Goal: Task Accomplishment & Management: Use online tool/utility

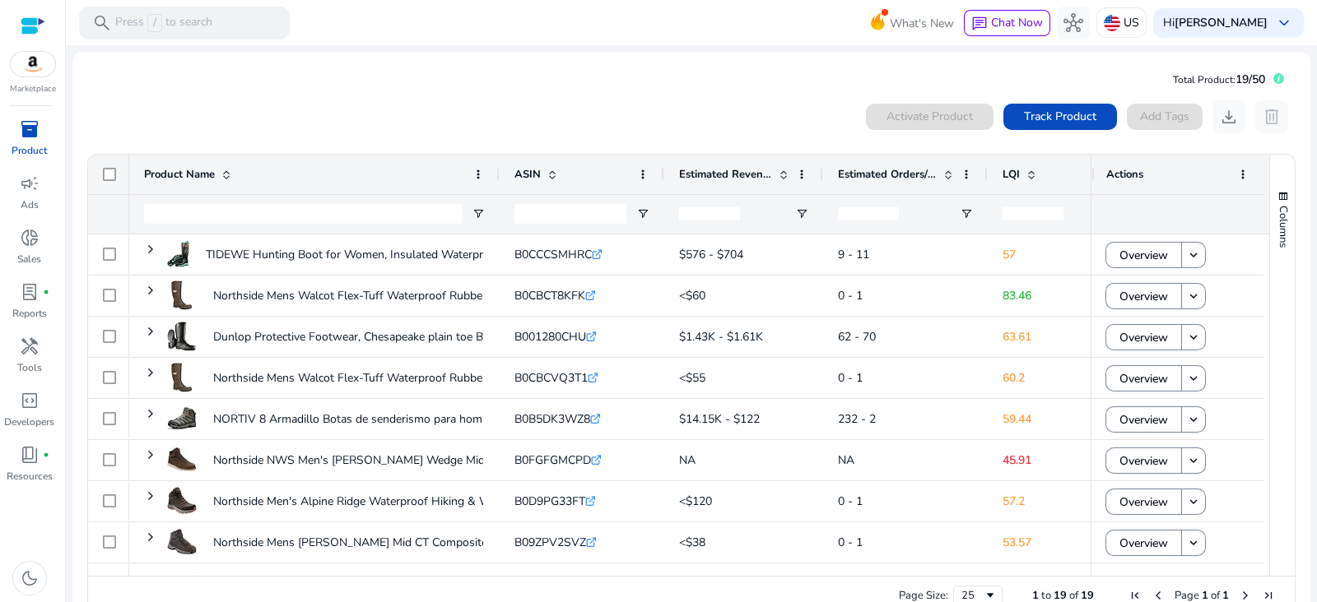
scroll to position [0, 12]
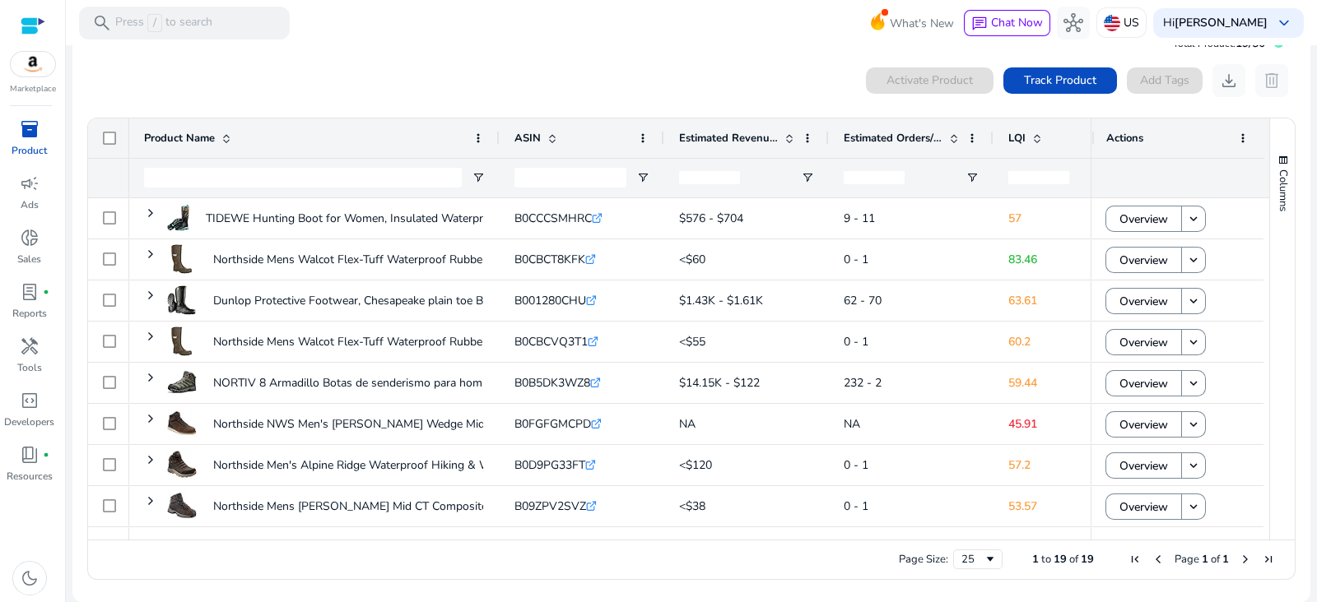
drag, startPoint x: 1310, startPoint y: 232, endPoint x: 1316, endPoint y: 246, distance: 15.5
click at [1316, 246] on mat-sidenav-content "search Press / to search What's New chat Chat Now hub US Hi [PERSON_NAME] keybo…" at bounding box center [691, 301] width 1251 height 602
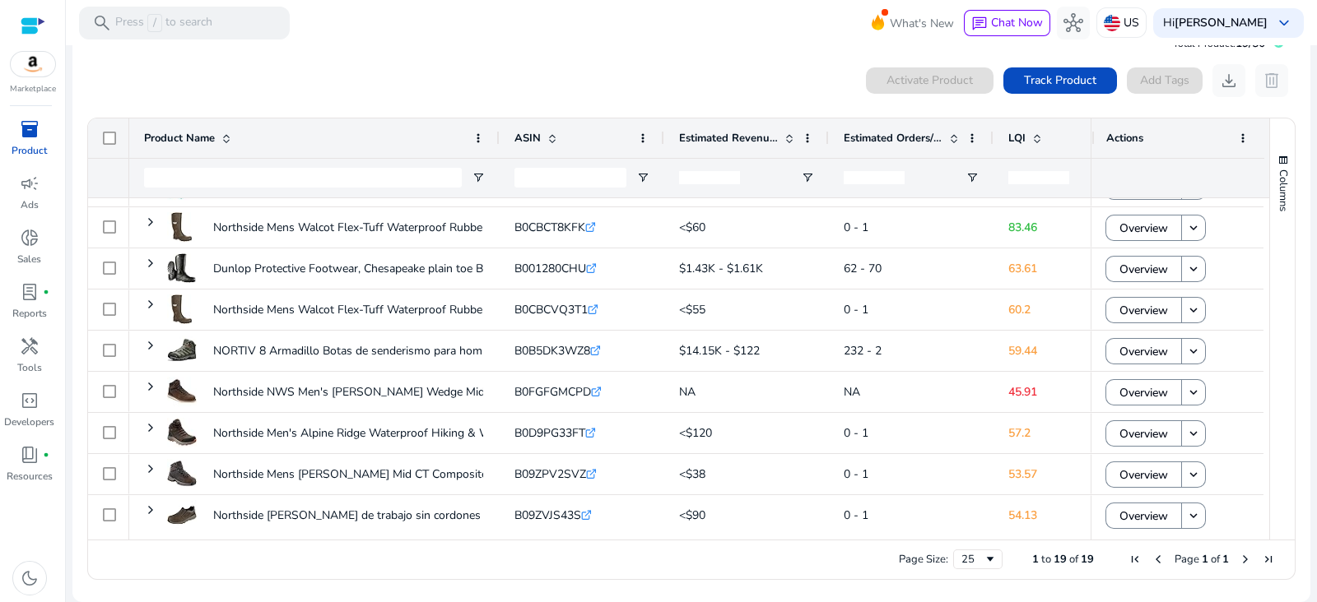
scroll to position [0, 0]
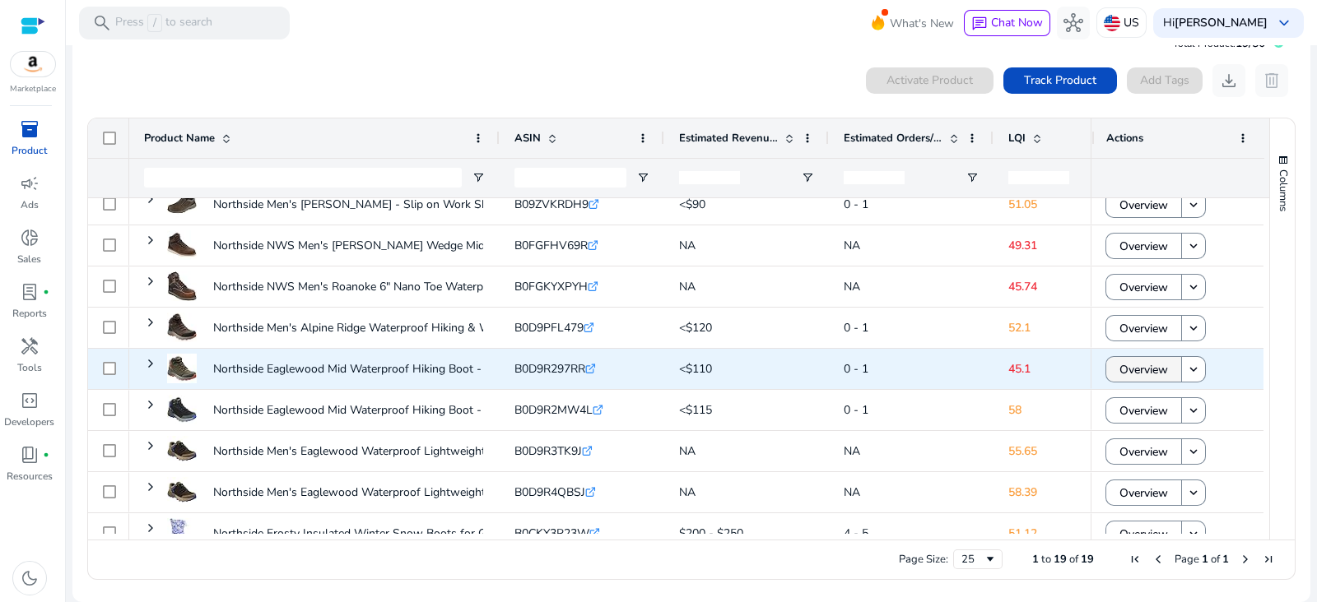
click at [1138, 370] on span "Overview" at bounding box center [1143, 370] width 49 height 34
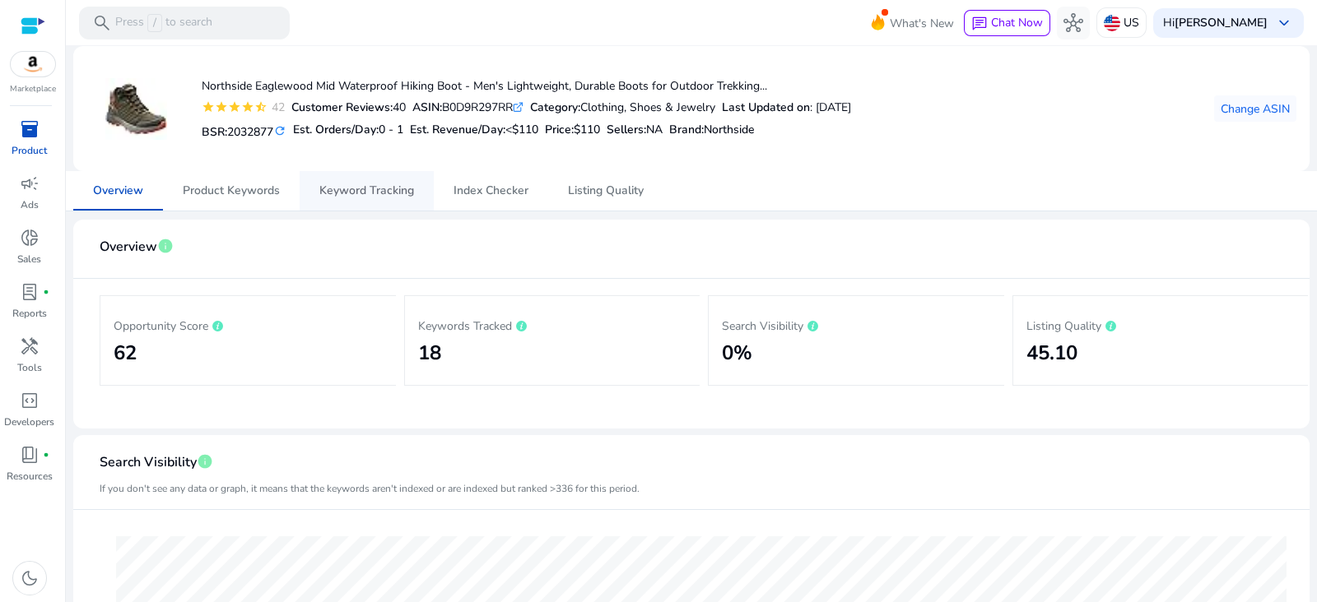
click at [342, 188] on span "Keyword Tracking" at bounding box center [366, 191] width 95 height 12
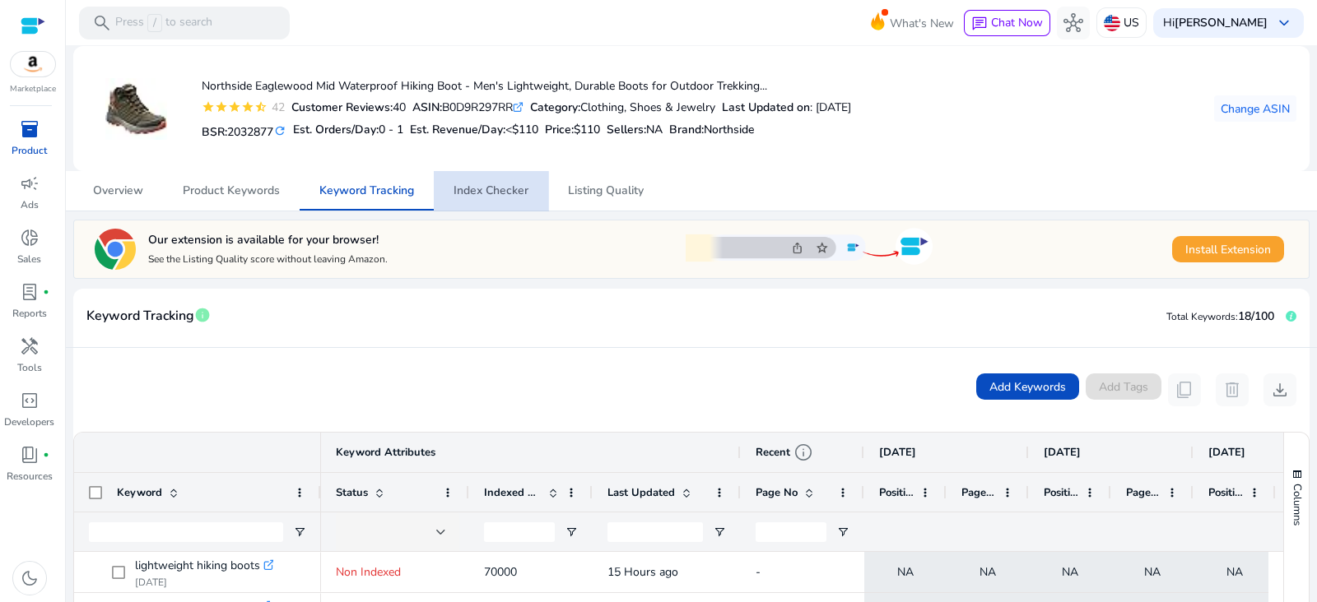
click at [495, 188] on span "Index Checker" at bounding box center [491, 191] width 75 height 12
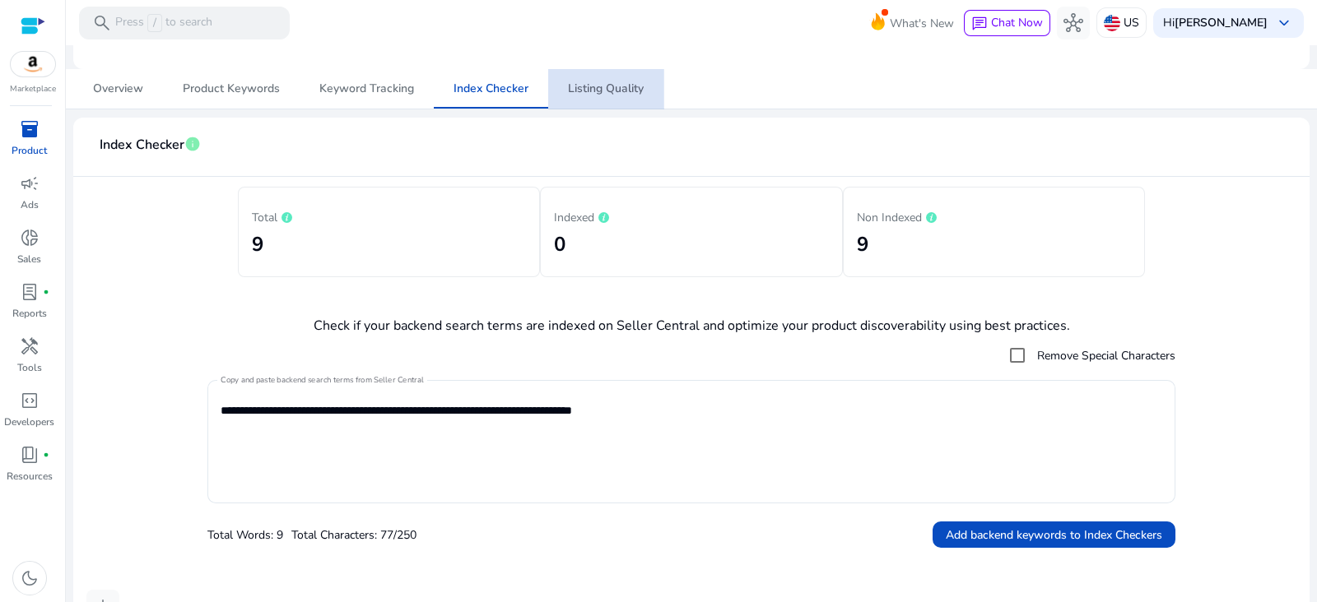
click at [617, 83] on span "Listing Quality" at bounding box center [606, 89] width 76 height 12
